Goal: Find specific page/section

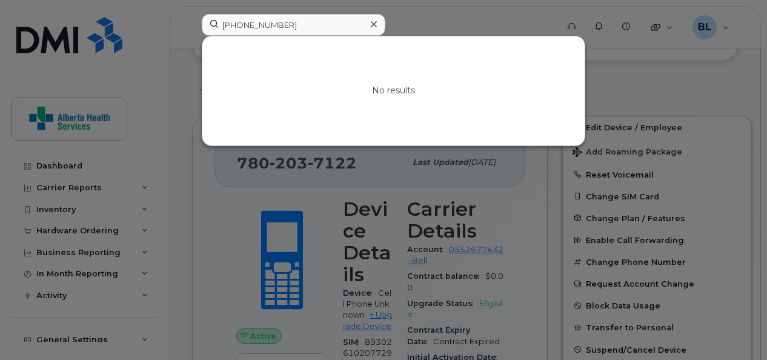
scroll to position [168, 0]
drag, startPoint x: 305, startPoint y: 19, endPoint x: 115, endPoint y: 1, distance: 191.7
click at [192, 14] on div "403-318-3306 No results" at bounding box center [375, 27] width 367 height 27
type input "[PHONE_NUMBER]"
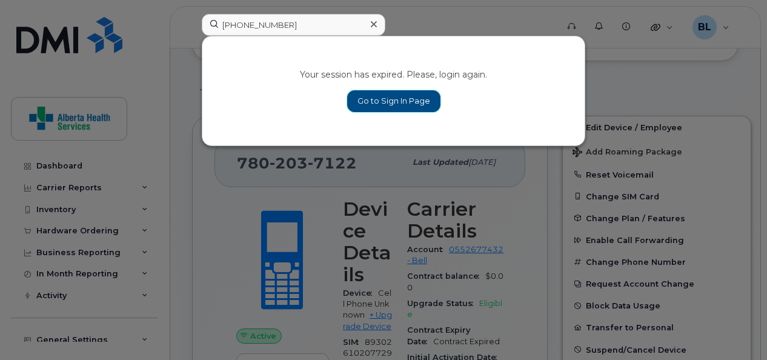
click at [407, 105] on link "Go to Sign In Page" at bounding box center [393, 101] width 93 height 22
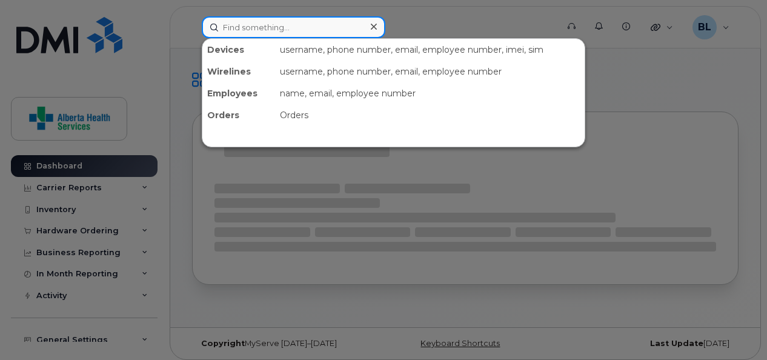
click at [276, 27] on input at bounding box center [294, 27] width 184 height 22
paste input "[PHONE_NUMBER]"
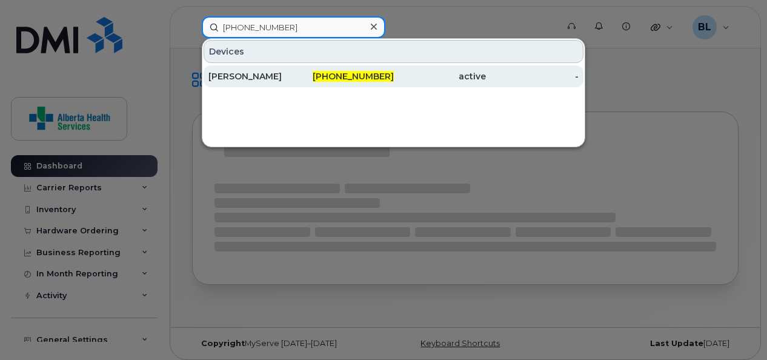
type input "[PHONE_NUMBER]"
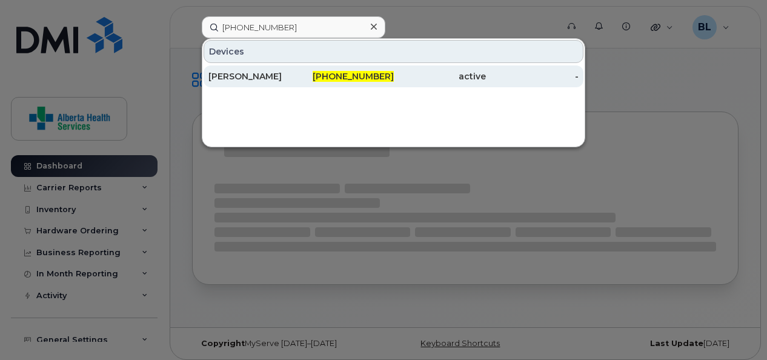
click at [262, 75] on div "[PERSON_NAME]" at bounding box center [254, 76] width 93 height 12
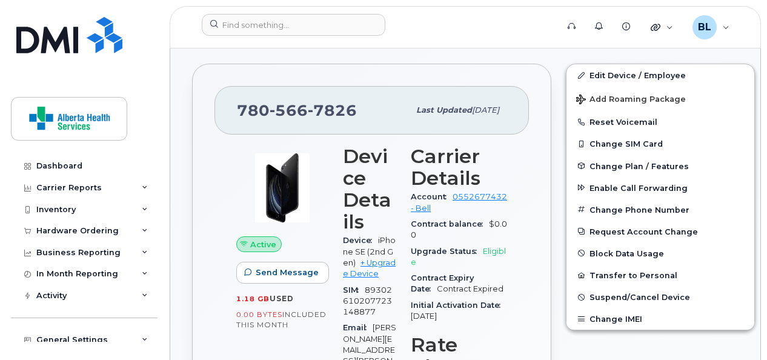
scroll to position [232, 0]
